Goal: Information Seeking & Learning: Learn about a topic

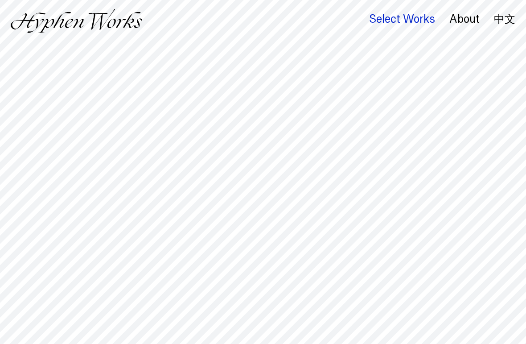
click at [407, 15] on div "Select Works" at bounding box center [402, 19] width 66 height 12
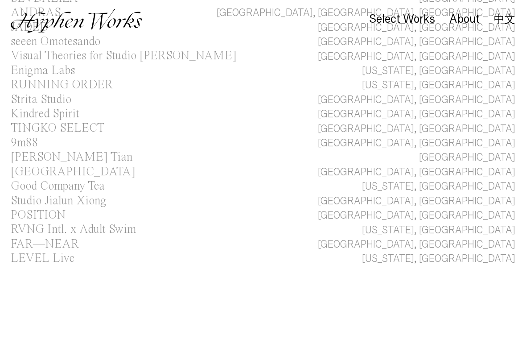
scroll to position [124, 0]
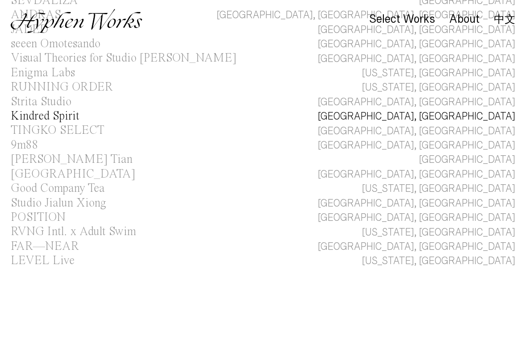
click at [66, 111] on div "Kindred Spirit" at bounding box center [45, 116] width 69 height 12
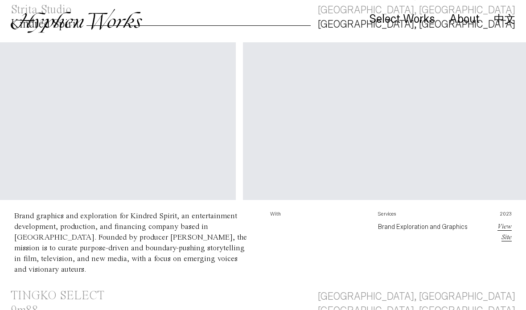
scroll to position [0, 373]
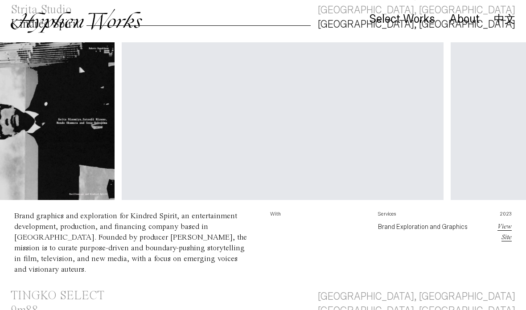
scroll to position [0, 350]
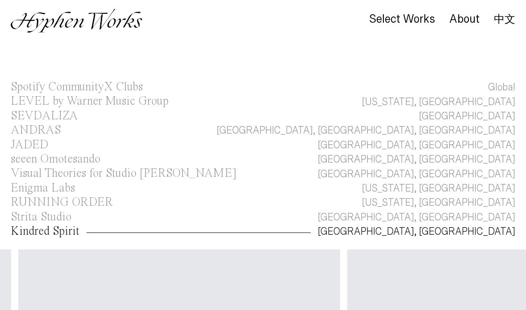
scroll to position [0, 0]
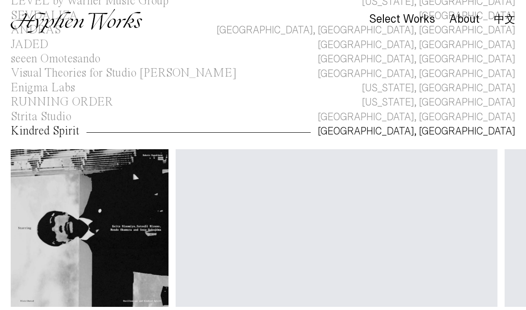
scroll to position [169, 0]
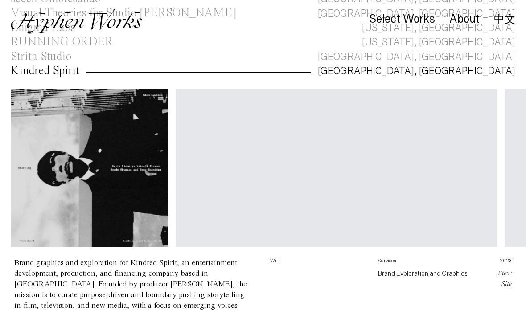
click at [202, 41] on div "Select Works About 中文" at bounding box center [263, 21] width 526 height 42
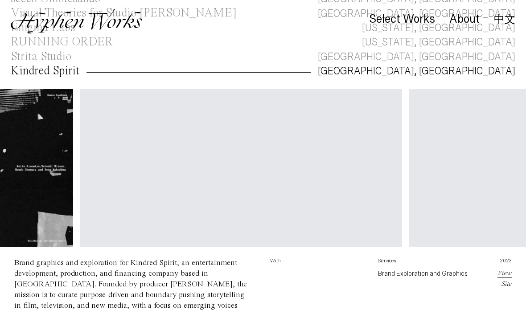
scroll to position [0, 96]
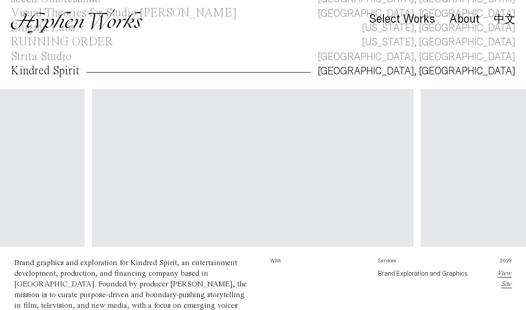
click at [230, 93] on video "Your browser does not support the video tag." at bounding box center [253, 169] width 322 height 161
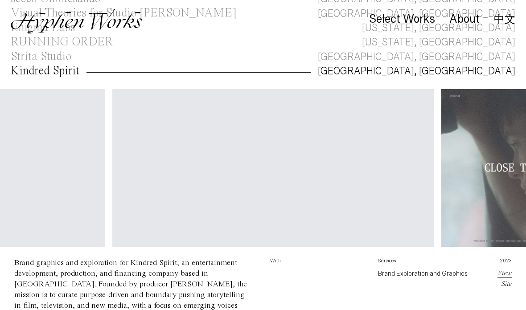
scroll to position [0, 720]
